Goal: Information Seeking & Learning: Learn about a topic

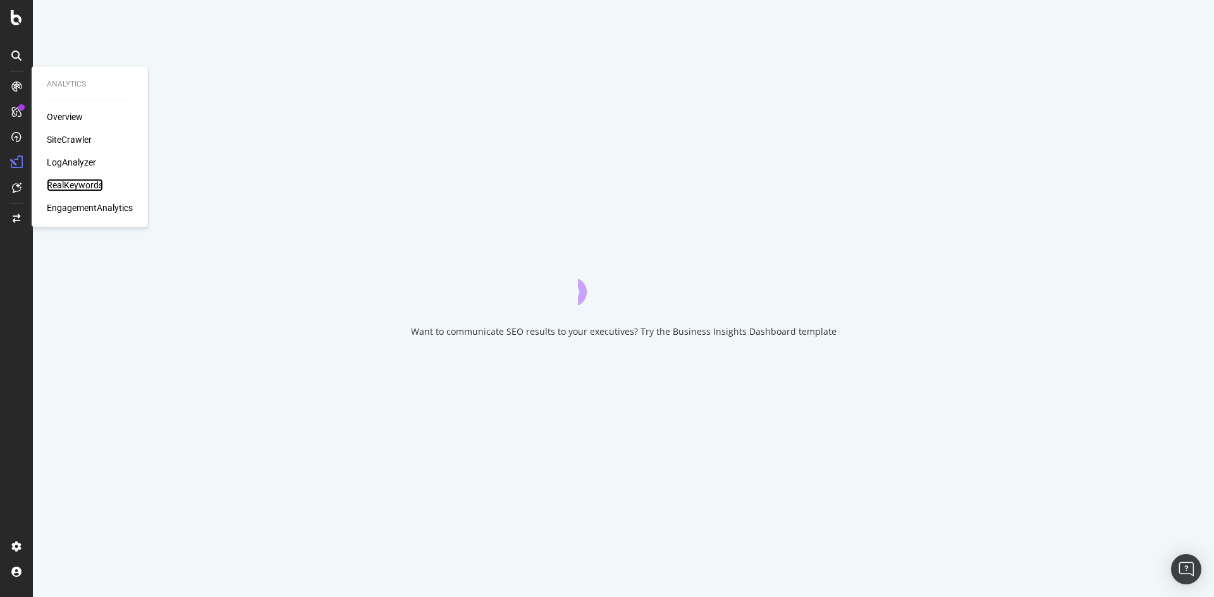
click at [83, 187] on div "RealKeywords" at bounding box center [75, 185] width 56 height 13
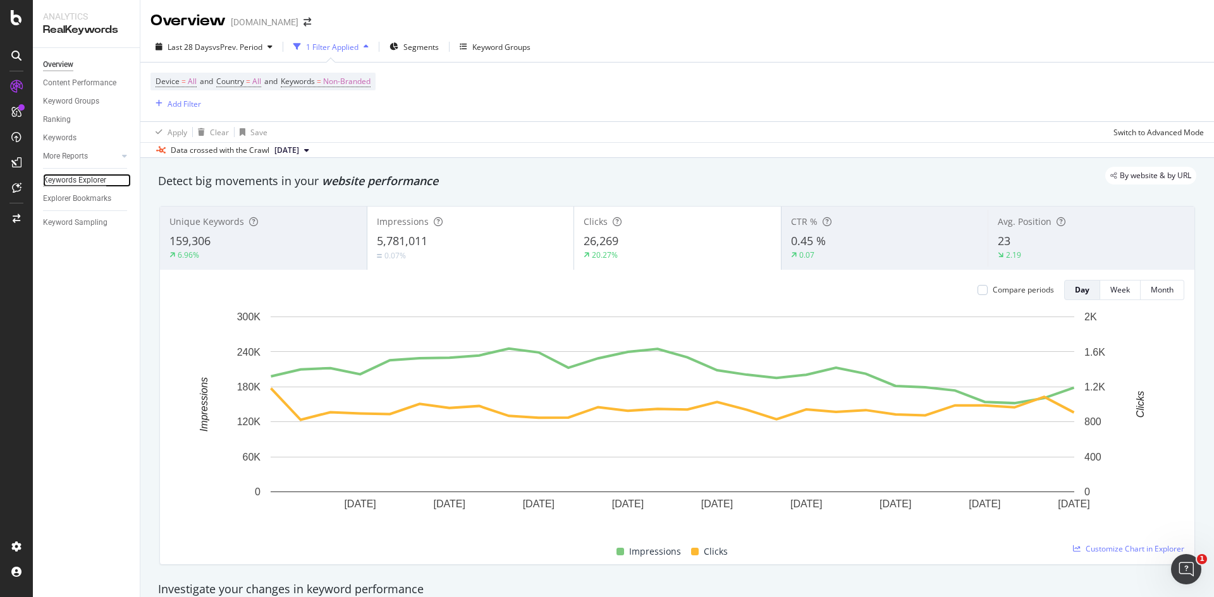
click at [80, 185] on div "Keywords Explorer" at bounding box center [74, 180] width 63 height 13
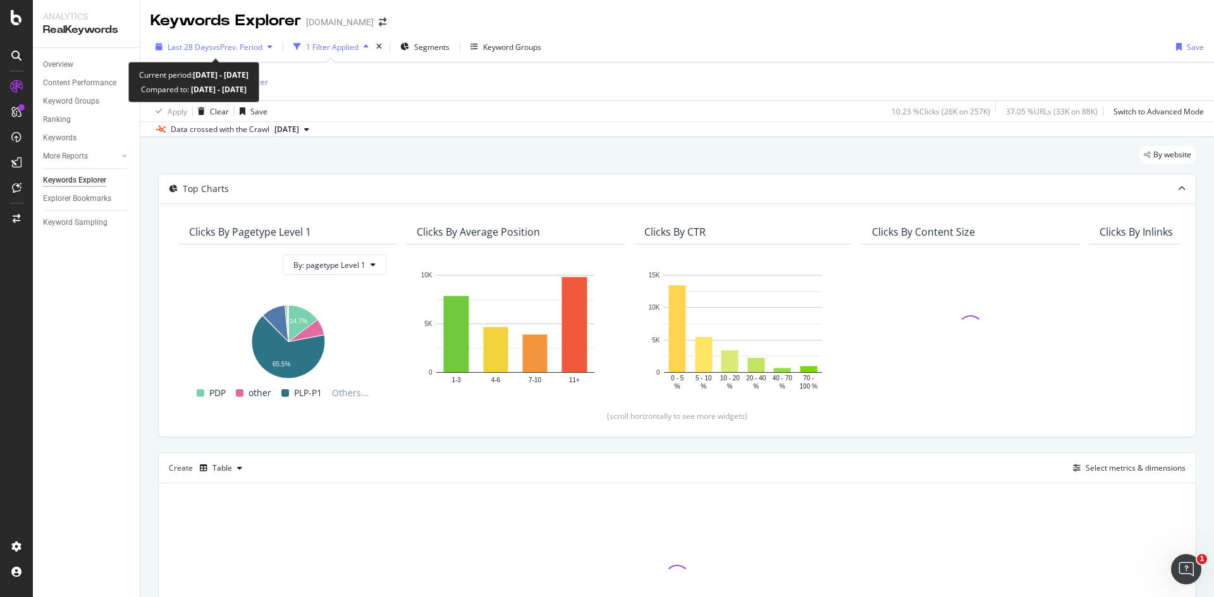
click at [260, 49] on span "vs Prev. Period" at bounding box center [237, 47] width 50 height 11
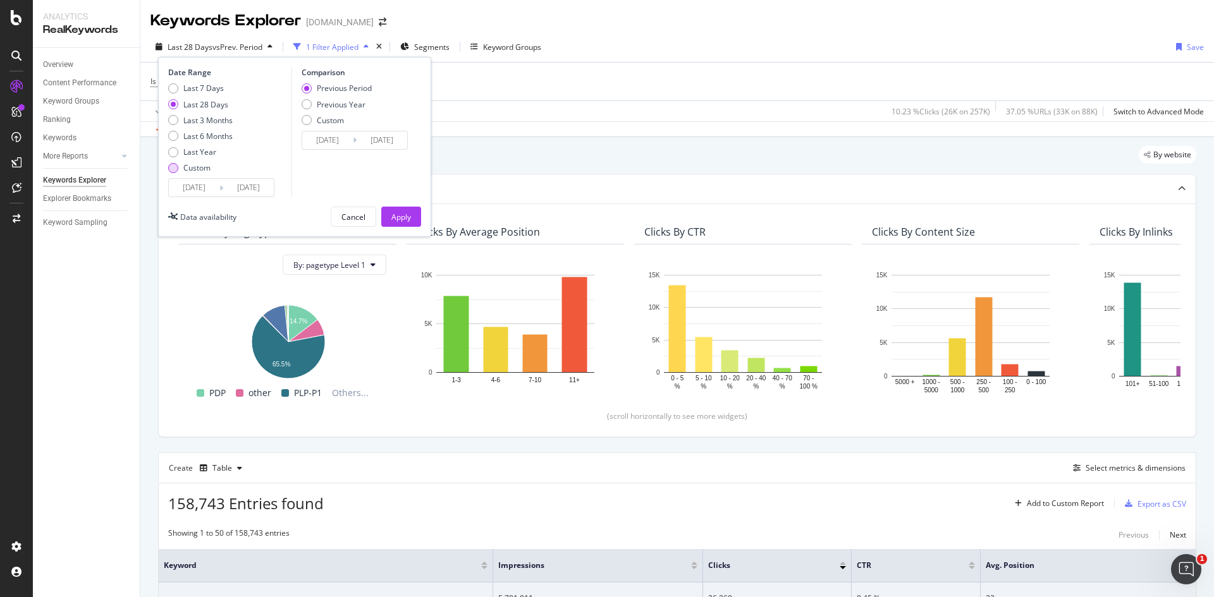
click at [173, 170] on div "Custom" at bounding box center [173, 168] width 10 height 10
click at [207, 196] on input "[DATE]" at bounding box center [194, 188] width 51 height 18
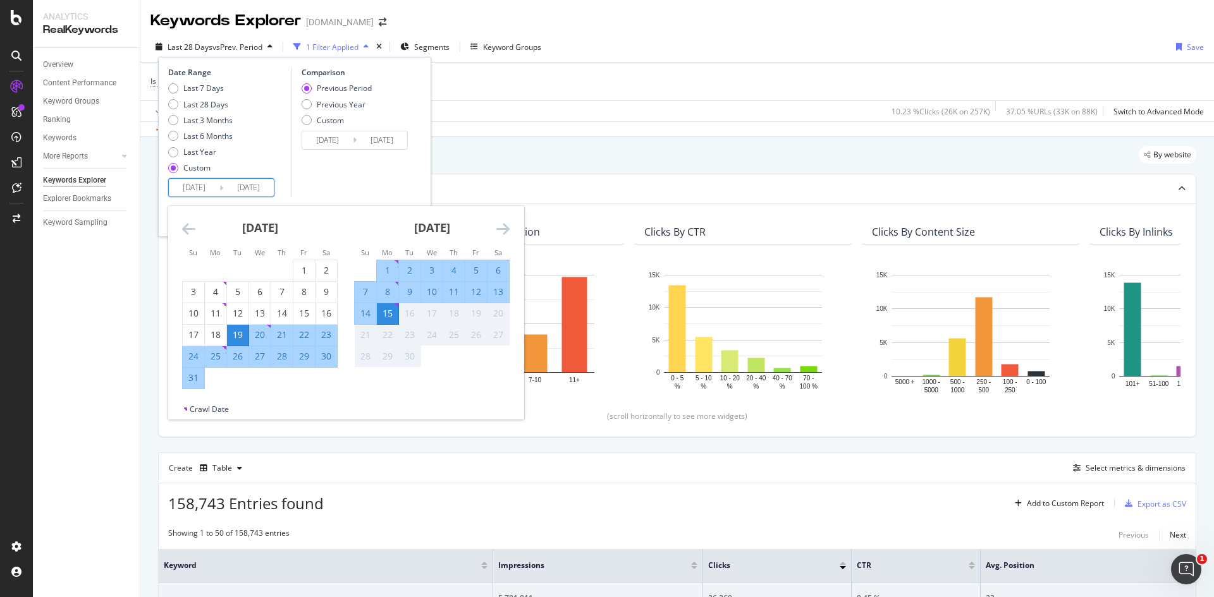
click at [187, 231] on icon "Move backward to switch to the previous month." at bounding box center [188, 228] width 13 height 15
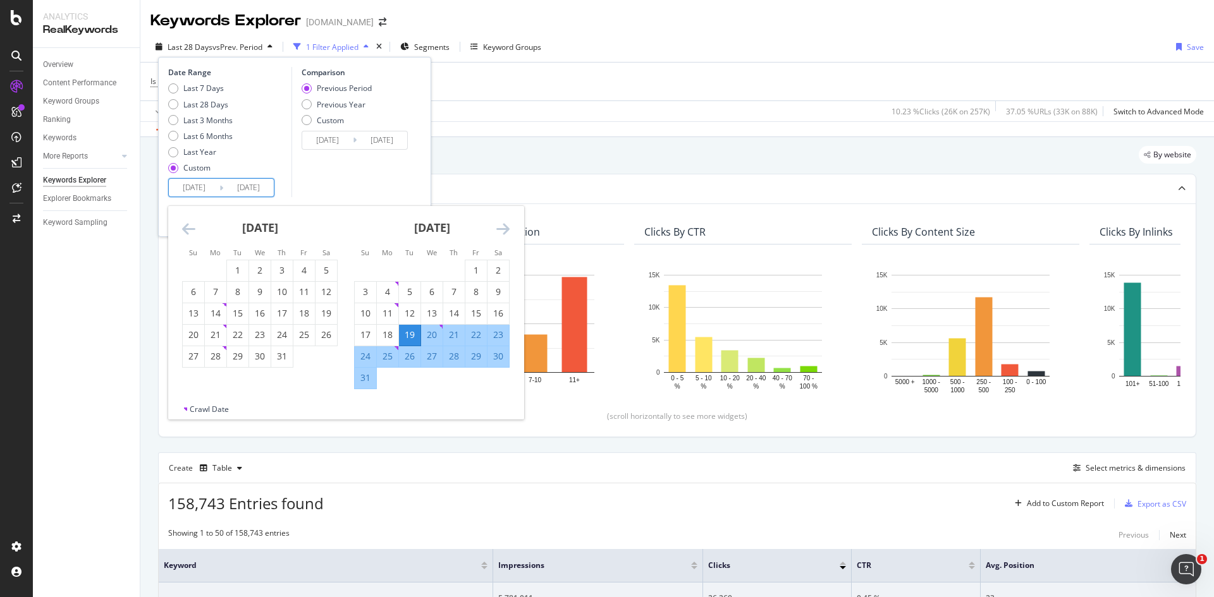
click at [187, 231] on icon "Move backward to switch to the previous month." at bounding box center [188, 228] width 13 height 15
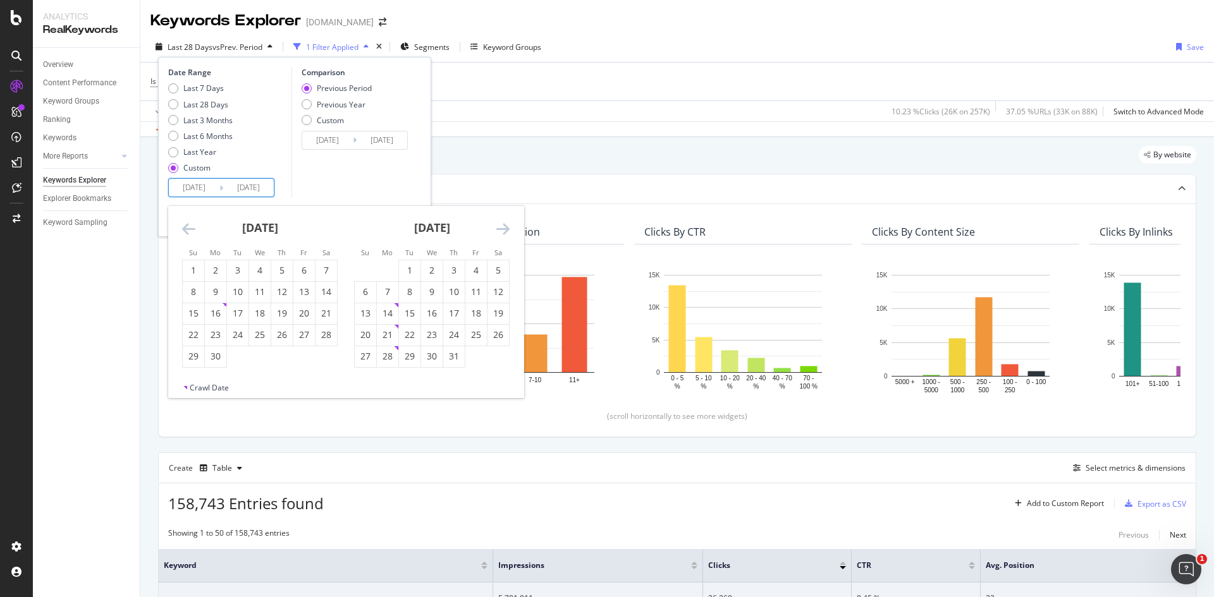
click at [187, 231] on icon "Move backward to switch to the previous month." at bounding box center [188, 228] width 13 height 15
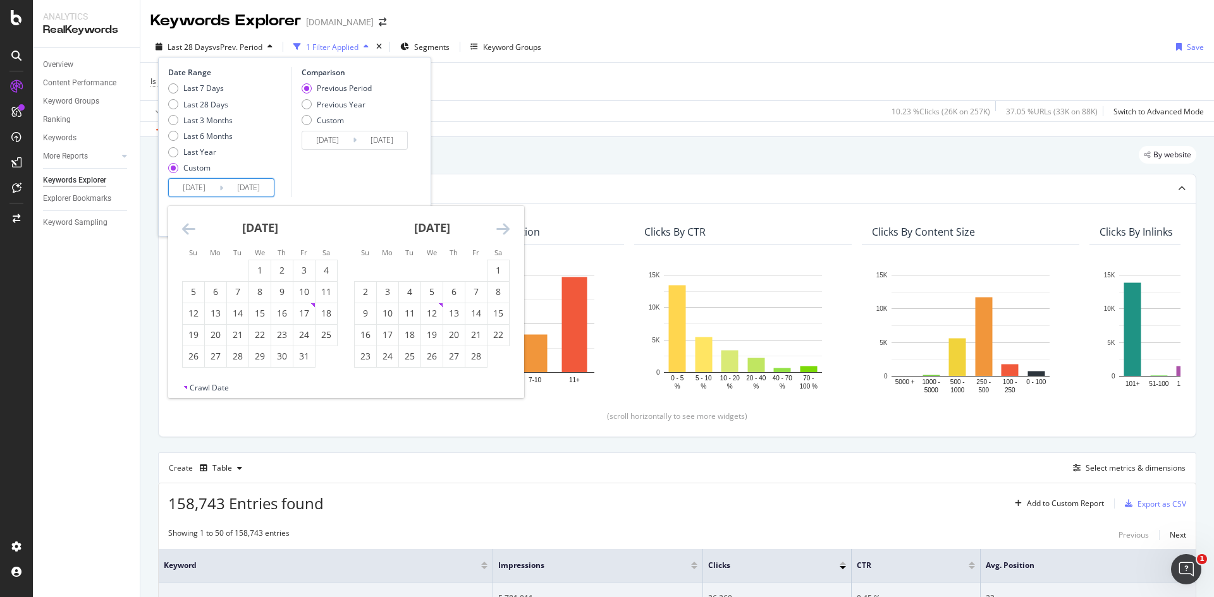
click at [187, 231] on icon "Move backward to switch to the previous month." at bounding box center [188, 228] width 13 height 15
click at [191, 235] on icon "Move backward to switch to the previous month." at bounding box center [188, 228] width 13 height 15
click at [238, 314] on div "15" at bounding box center [237, 313] width 21 height 13
type input "[DATE]"
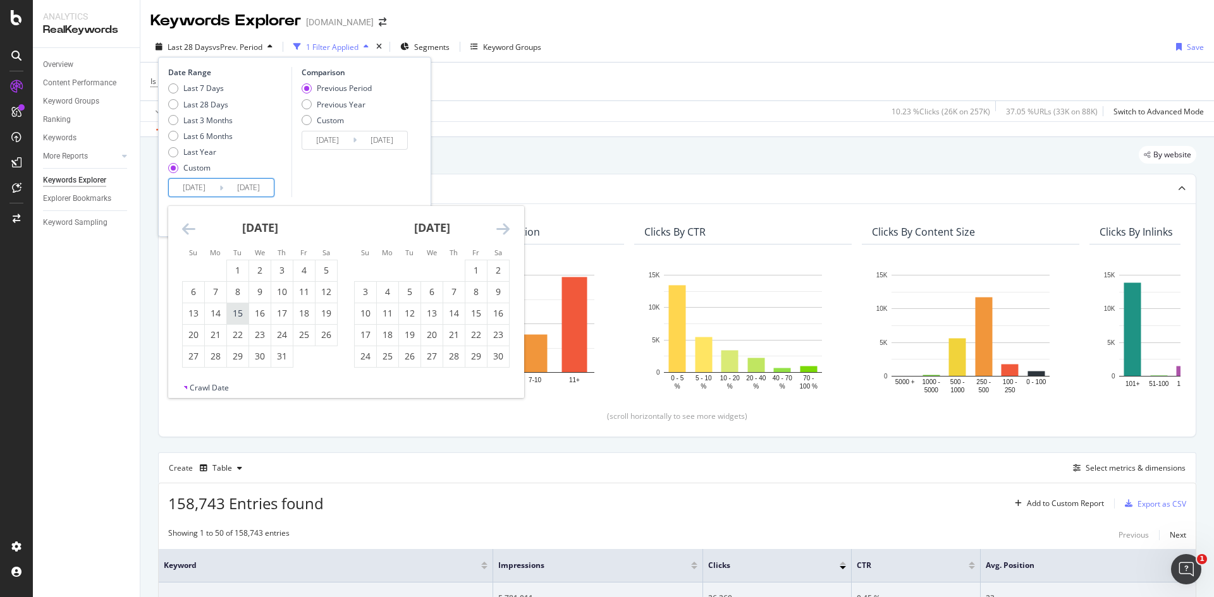
type input "[DATE]"
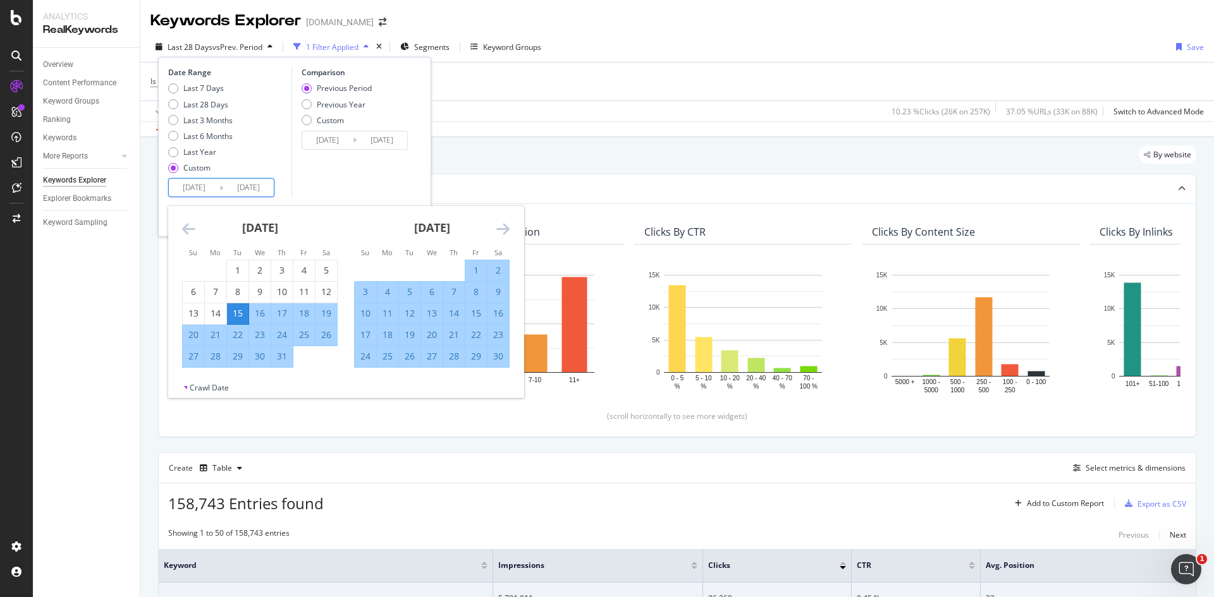
click at [382, 295] on div "4" at bounding box center [387, 292] width 21 height 13
type input "[DATE]"
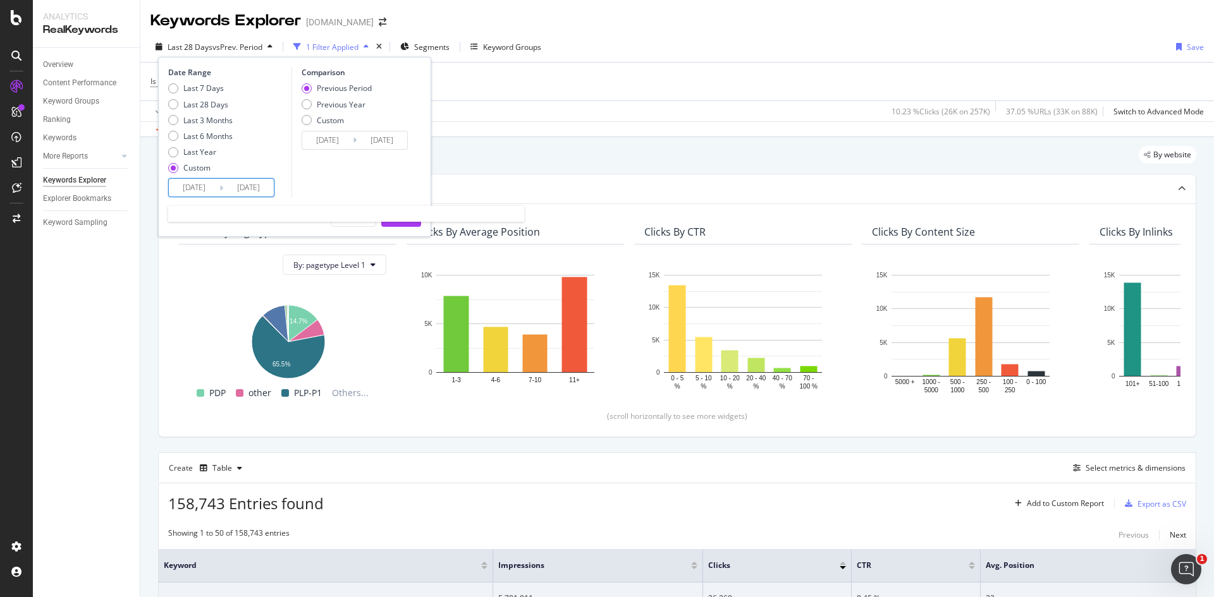
click at [247, 192] on input "[DATE]" at bounding box center [248, 188] width 51 height 18
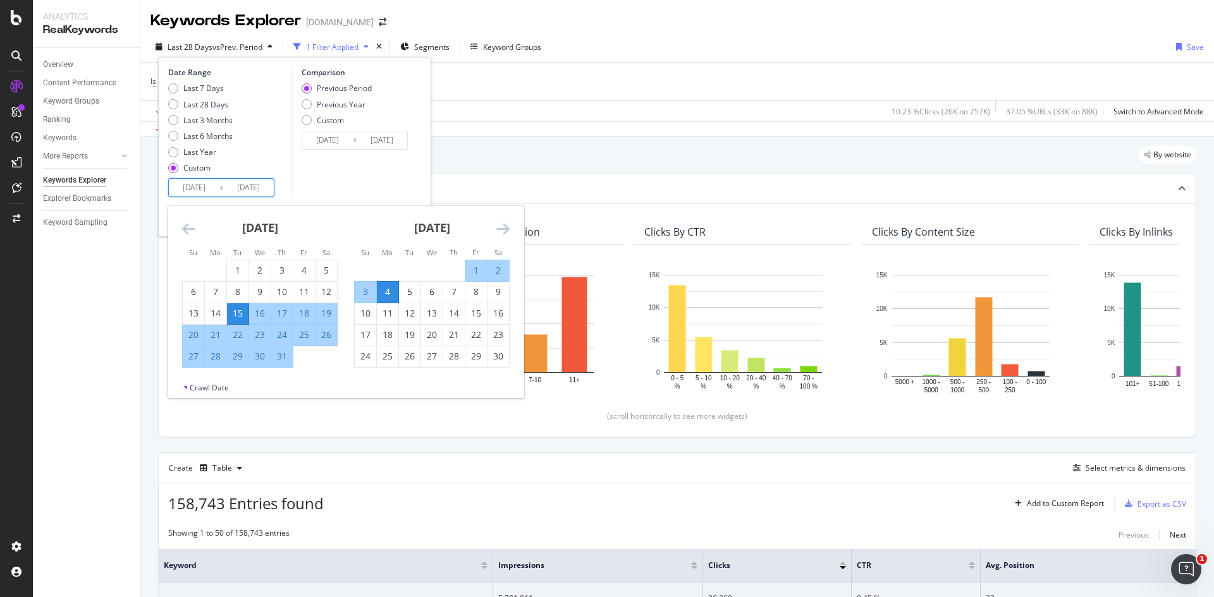
click at [240, 312] on div "15" at bounding box center [237, 313] width 21 height 13
type input "[DATE]"
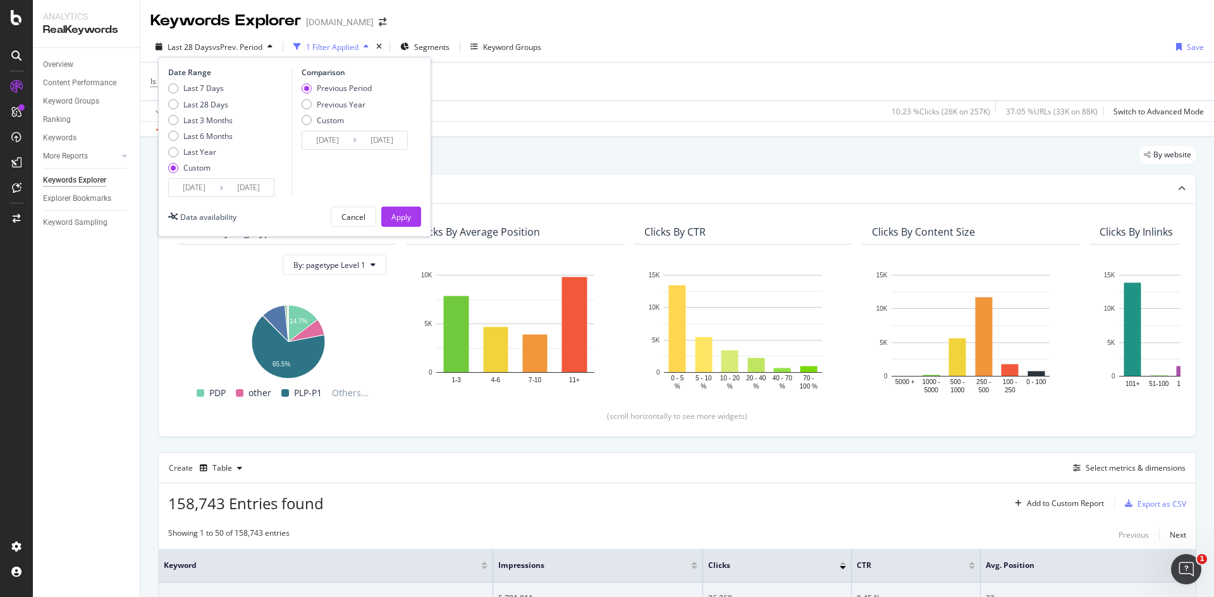
click at [253, 191] on input "[DATE]" at bounding box center [248, 188] width 51 height 18
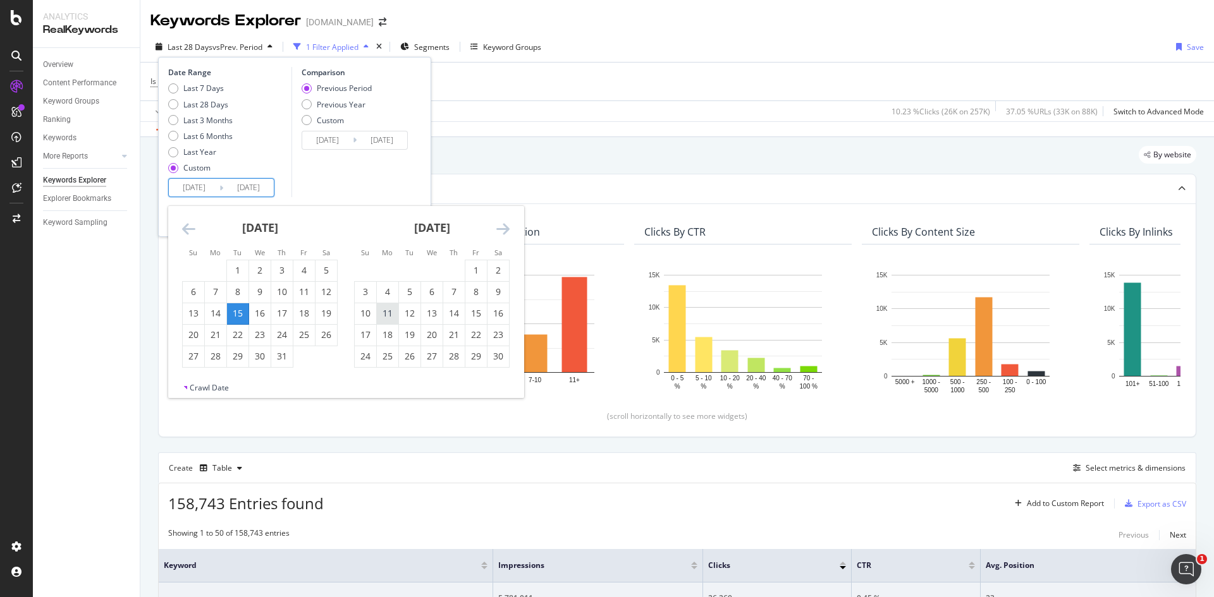
click at [392, 322] on div "11" at bounding box center [387, 313] width 21 height 21
type input "[DATE]"
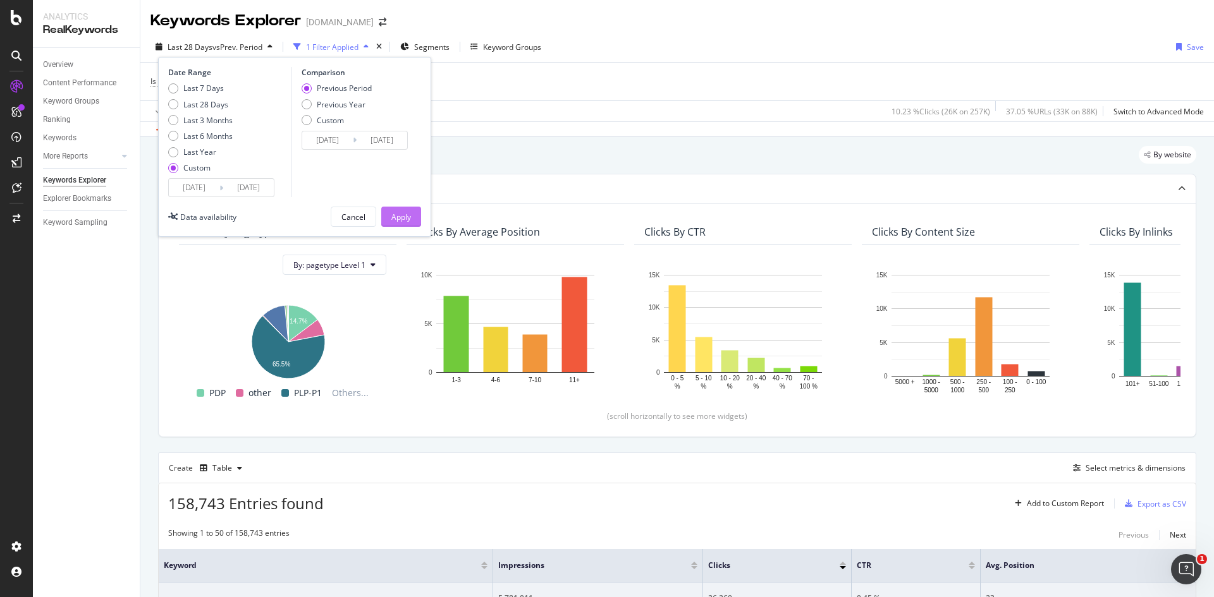
click at [401, 218] on div "Apply" at bounding box center [401, 217] width 20 height 11
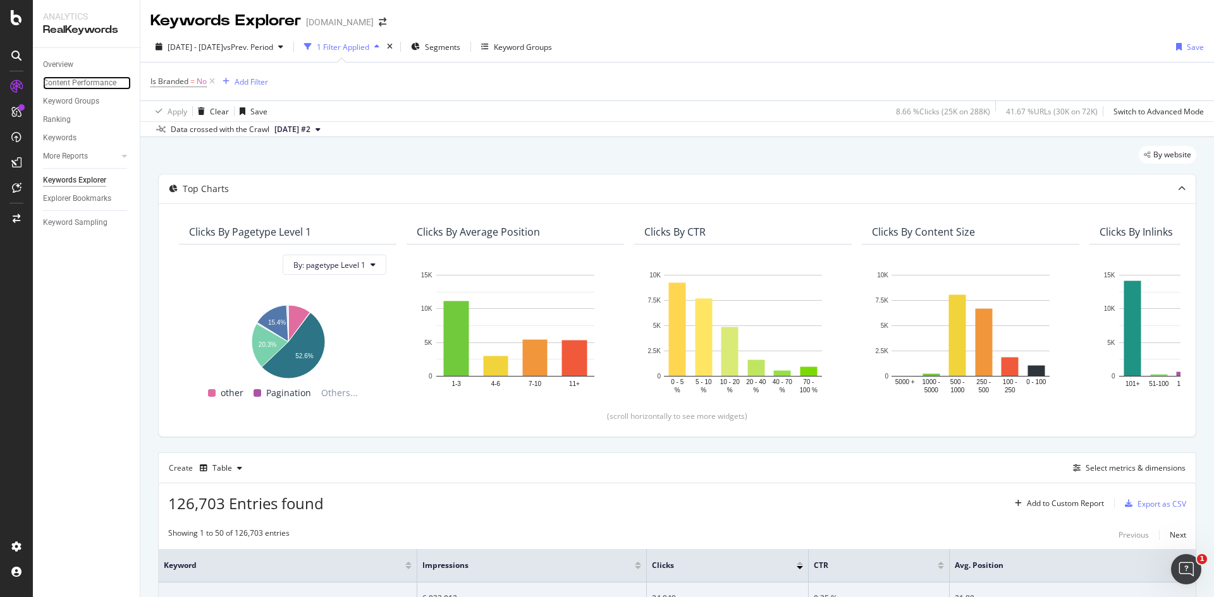
drag, startPoint x: 68, startPoint y: 85, endPoint x: 103, endPoint y: 111, distance: 43.7
click at [68, 85] on div "Content Performance" at bounding box center [79, 82] width 73 height 13
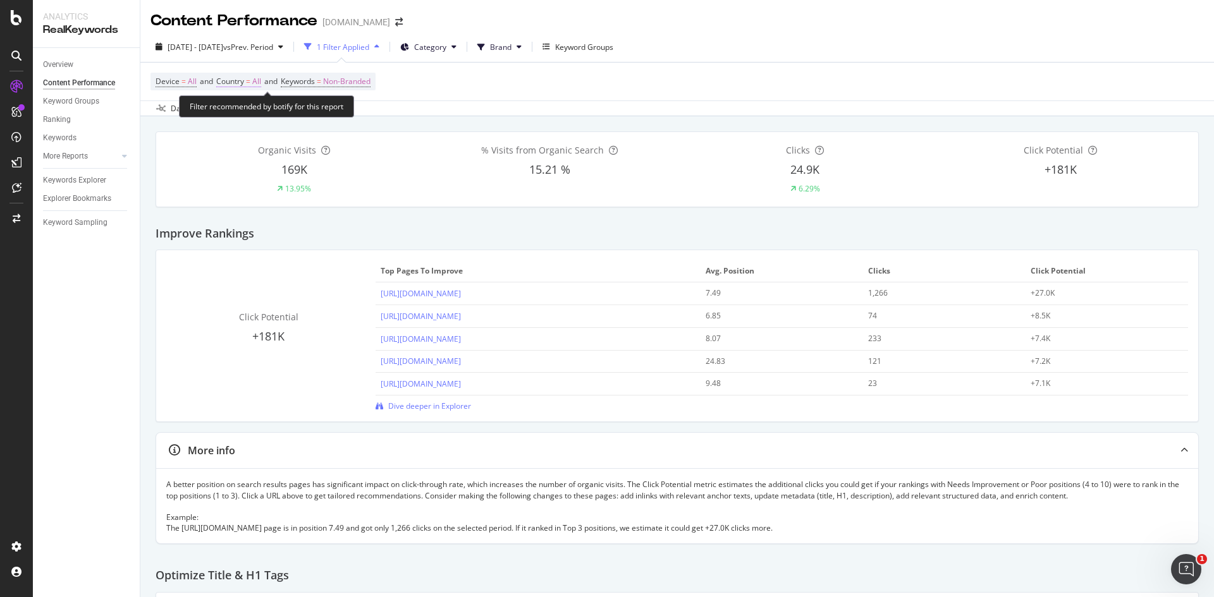
click at [250, 84] on span "=" at bounding box center [248, 81] width 4 height 11
click at [248, 113] on icon at bounding box center [244, 111] width 9 height 8
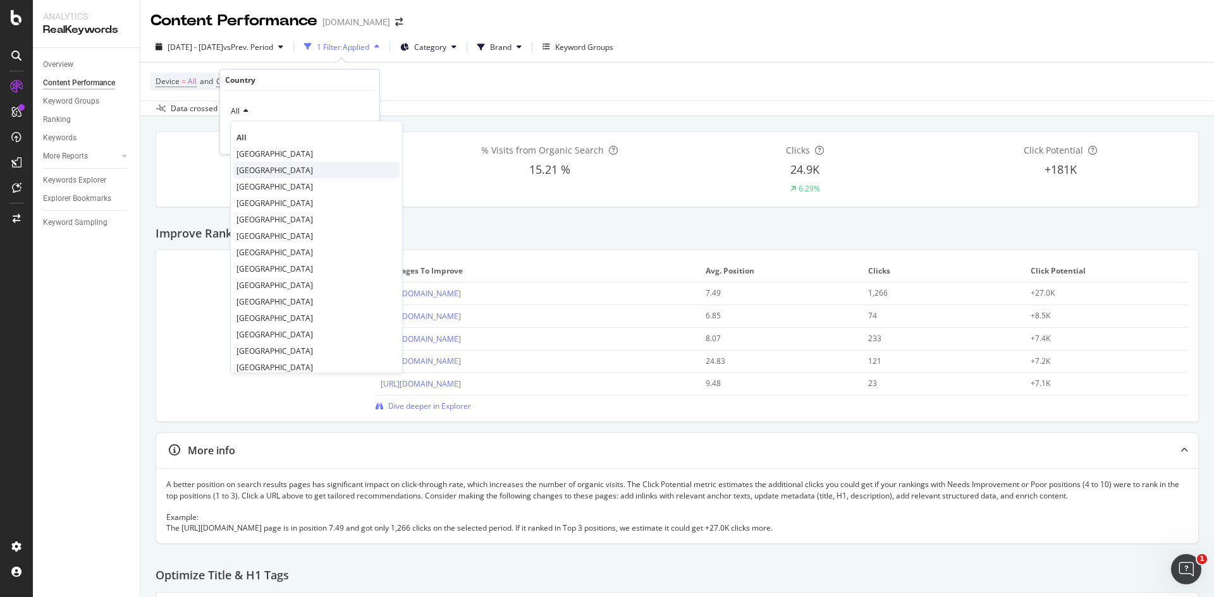
click at [277, 166] on span "[GEOGRAPHIC_DATA]" at bounding box center [274, 170] width 76 height 11
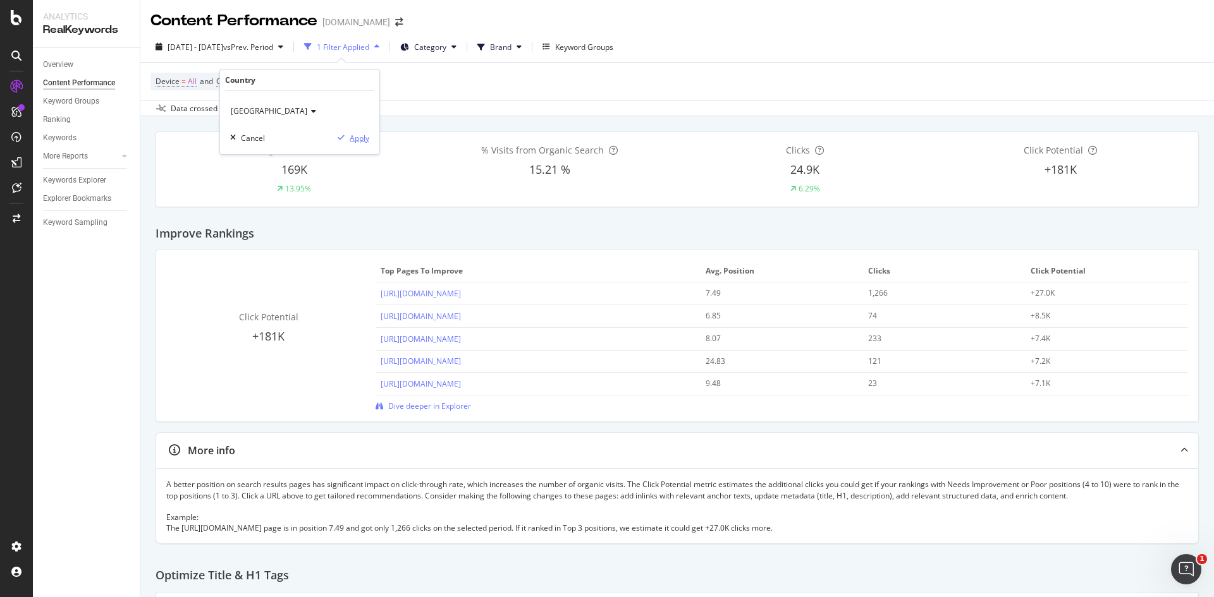
click at [353, 138] on div "Apply" at bounding box center [360, 138] width 20 height 11
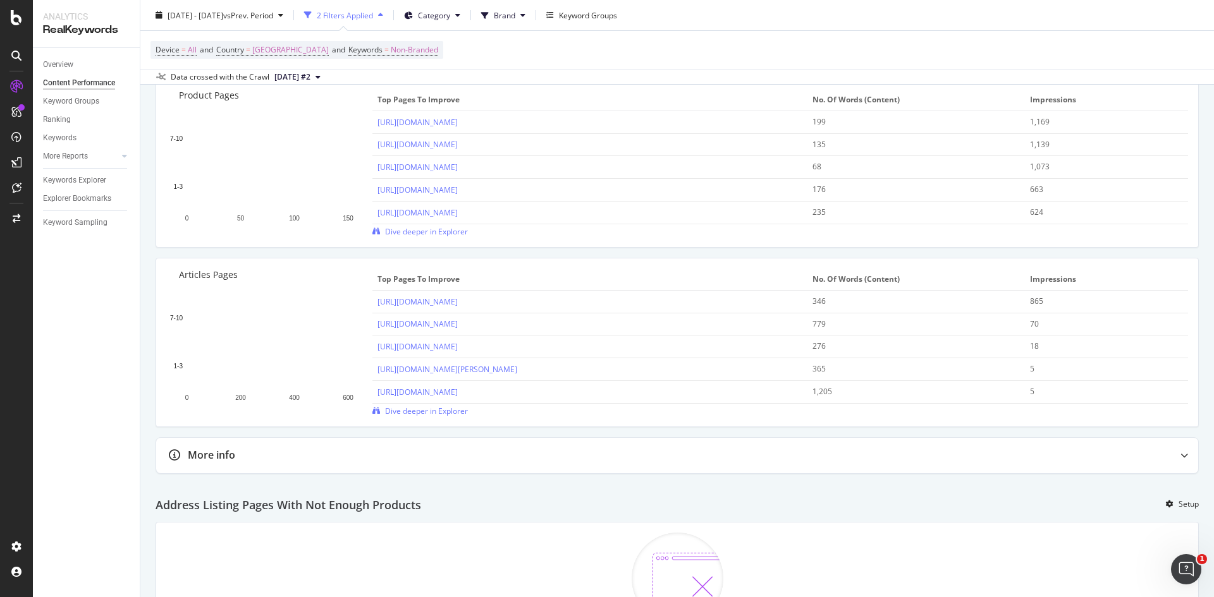
scroll to position [850, 0]
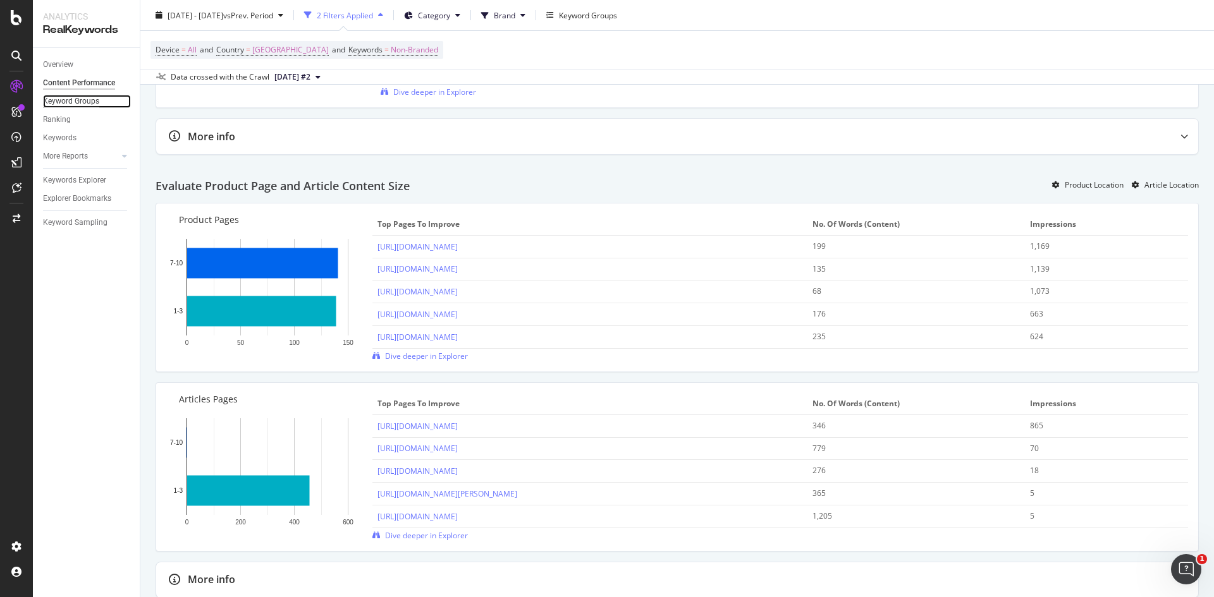
click at [91, 103] on div "Keyword Groups" at bounding box center [71, 101] width 56 height 13
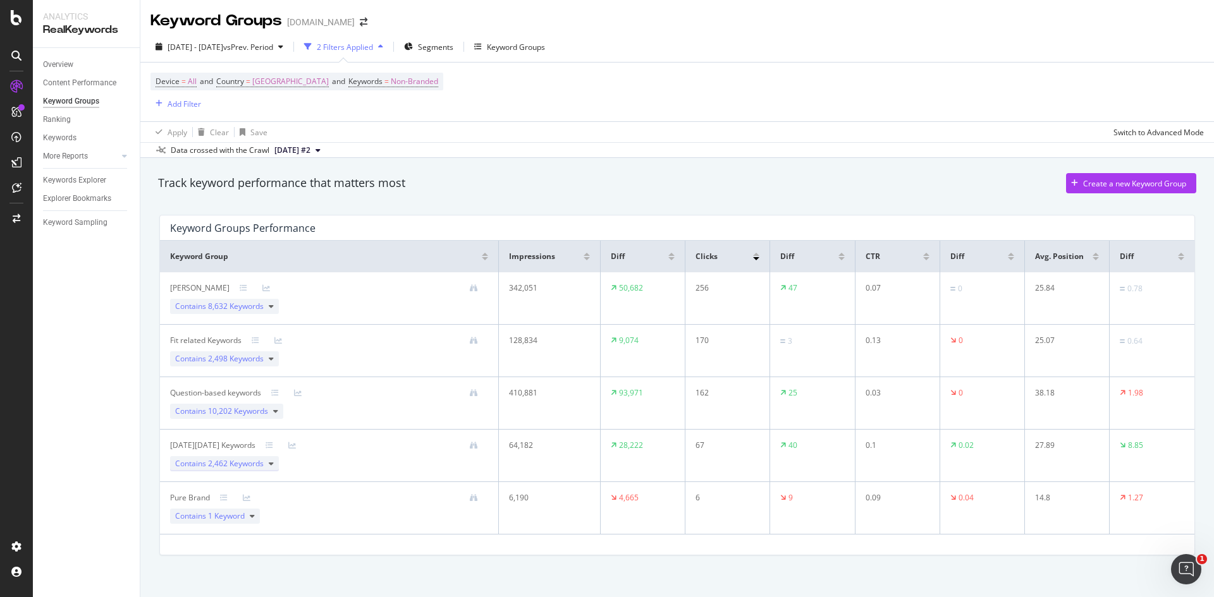
click at [228, 464] on span "2,462 Keywords" at bounding box center [236, 463] width 56 height 11
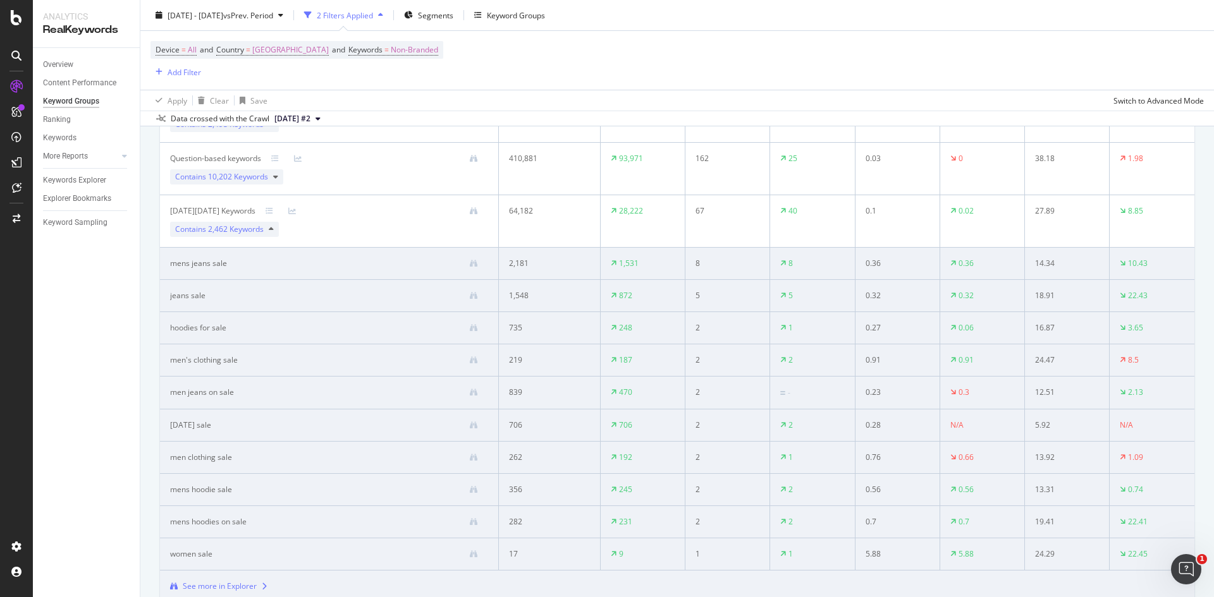
scroll to position [316, 0]
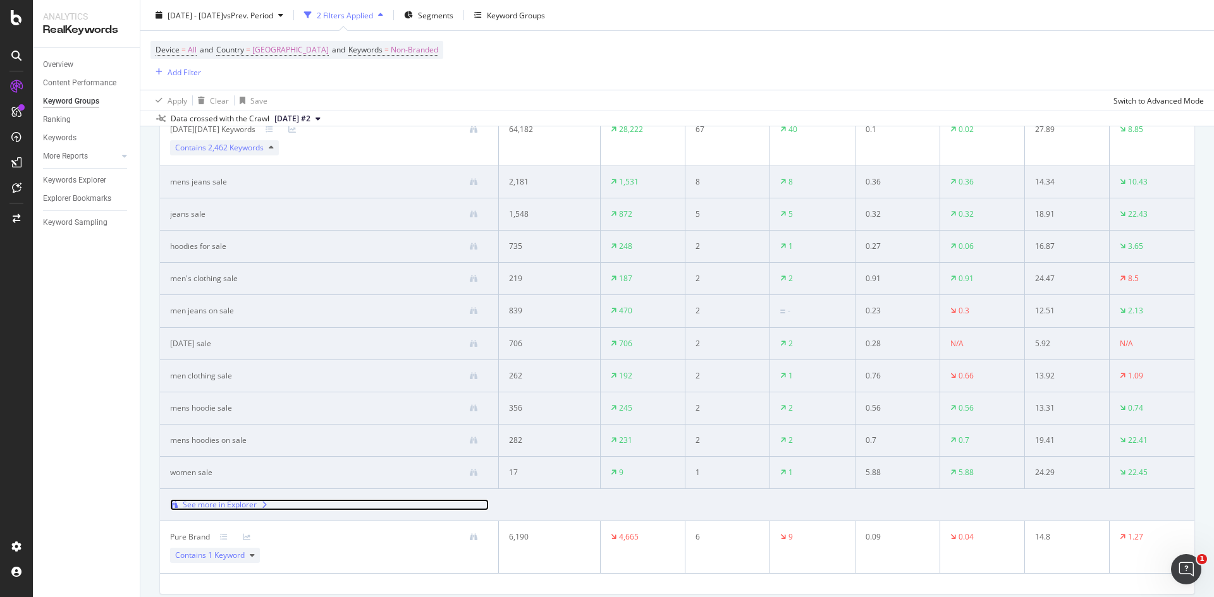
click at [216, 507] on div "See more in Explorer" at bounding box center [220, 504] width 74 height 11
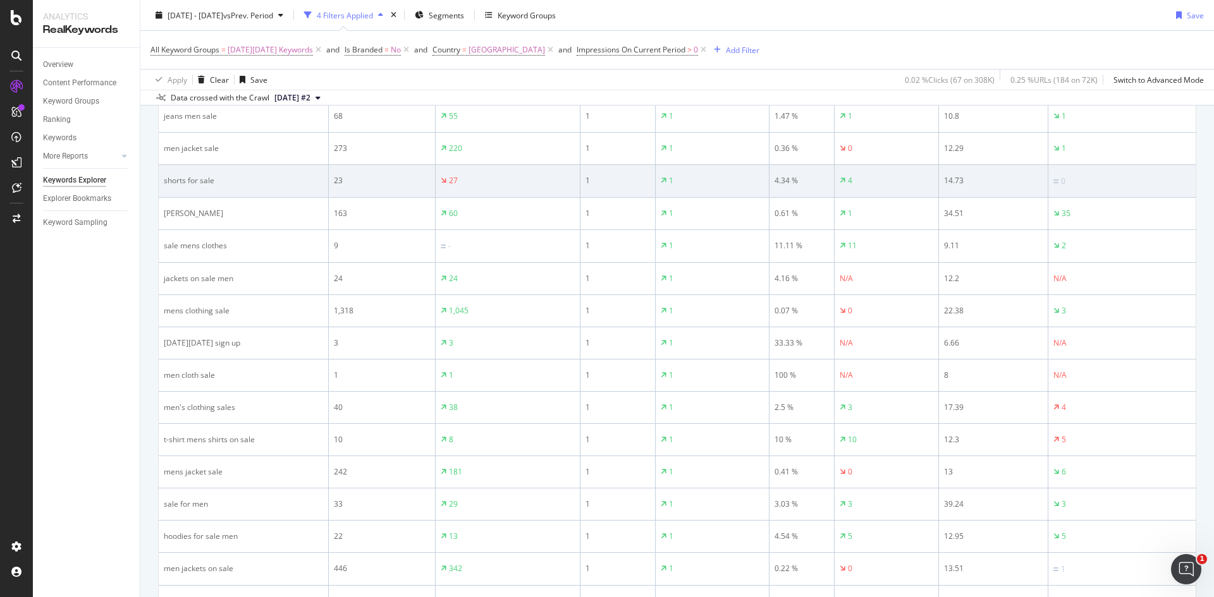
scroll to position [1676, 0]
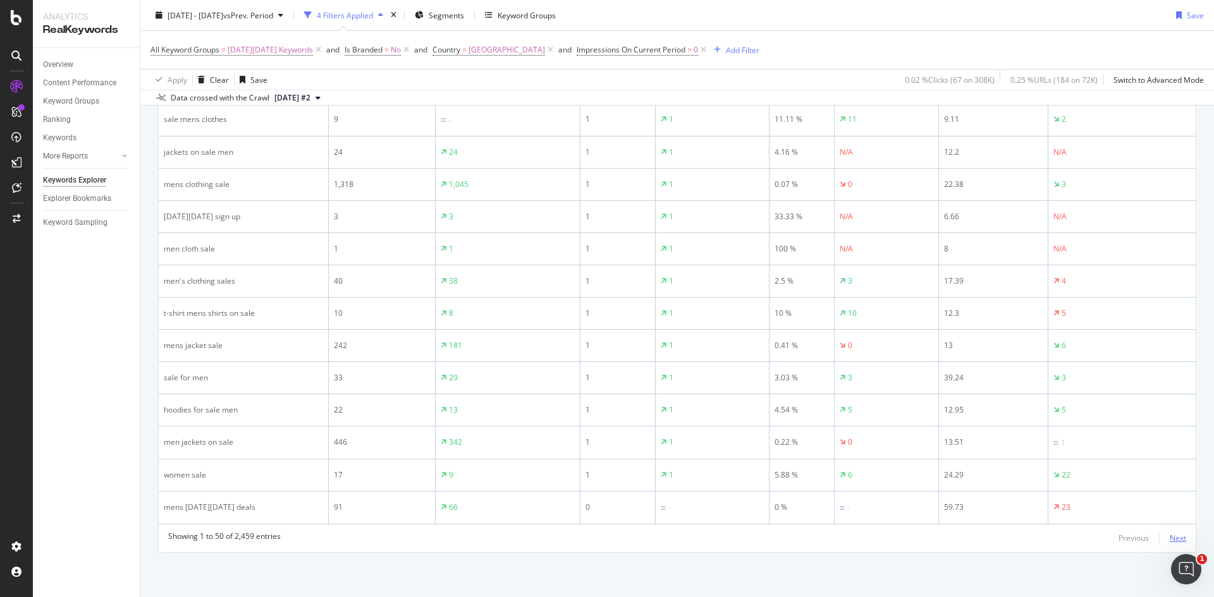
click at [1169, 538] on div "Next" at bounding box center [1177, 538] width 16 height 11
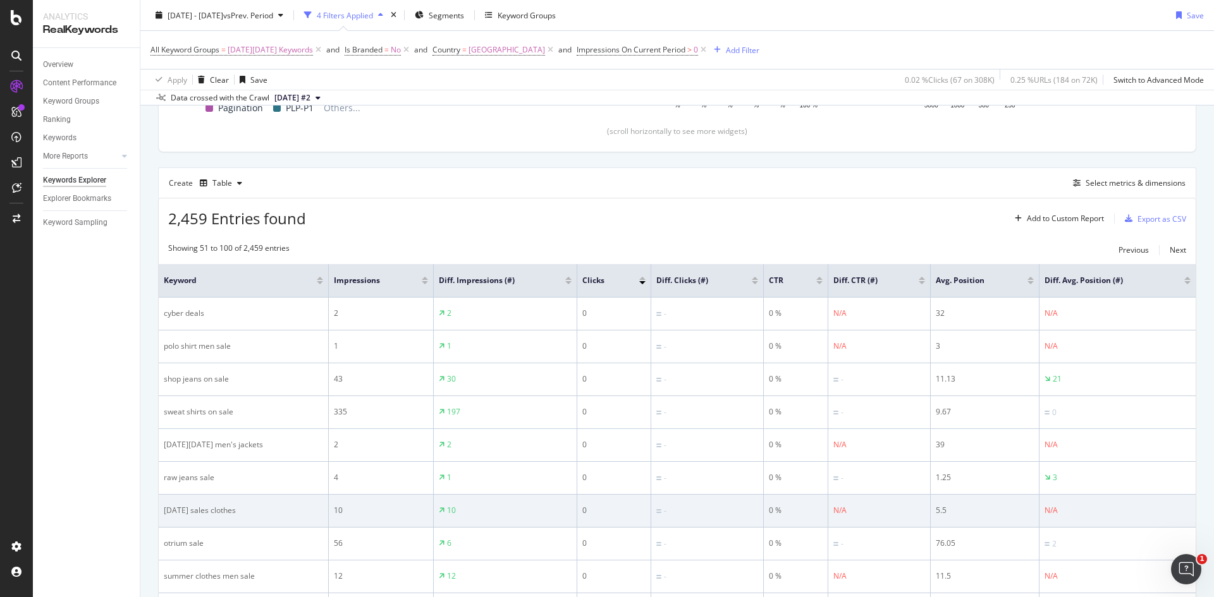
scroll to position [159, 0]
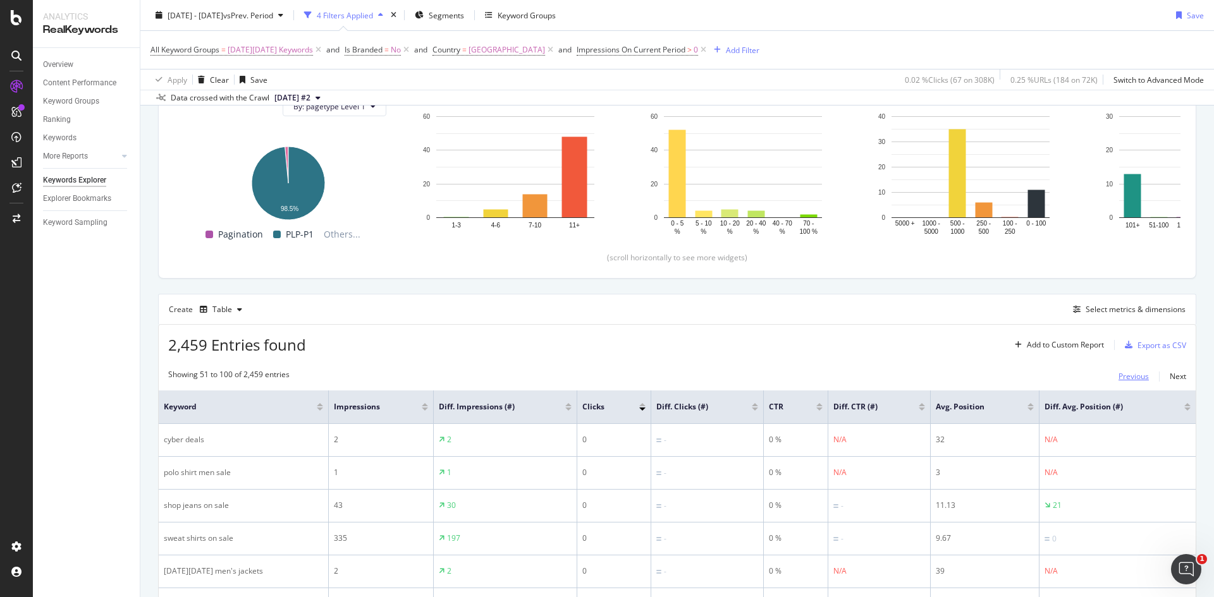
click at [1118, 374] on div "Previous" at bounding box center [1133, 376] width 30 height 11
click at [424, 408] on div at bounding box center [425, 409] width 6 height 3
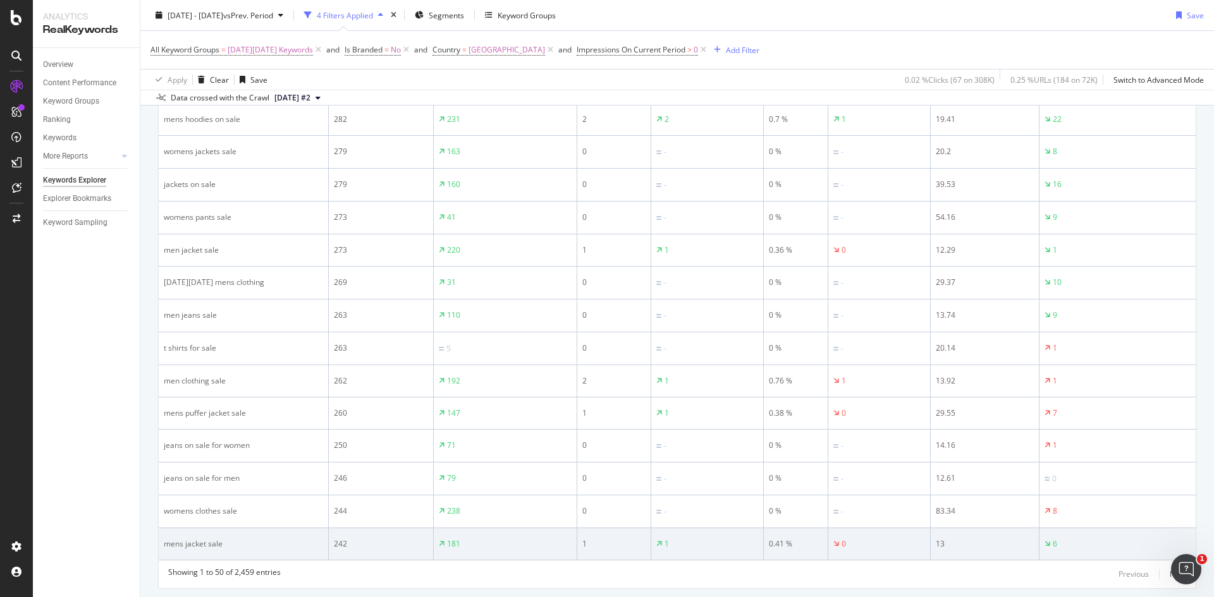
scroll to position [1690, 0]
